Goal: Navigation & Orientation: Find specific page/section

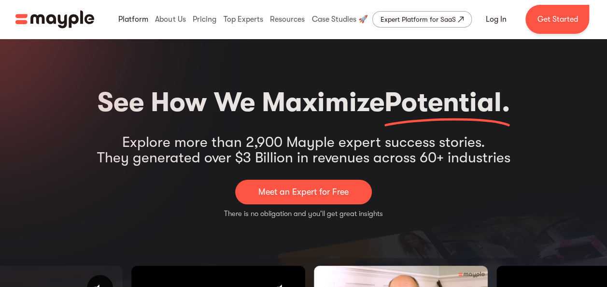
click at [133, 20] on link at bounding box center [133, 19] width 35 height 31
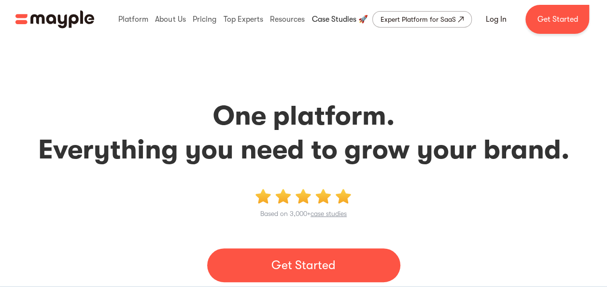
click at [331, 17] on link at bounding box center [339, 19] width 61 height 31
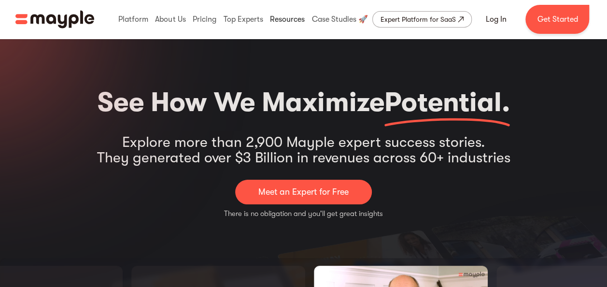
click at [290, 23] on link at bounding box center [287, 19] width 40 height 31
